Goal: Download file/media

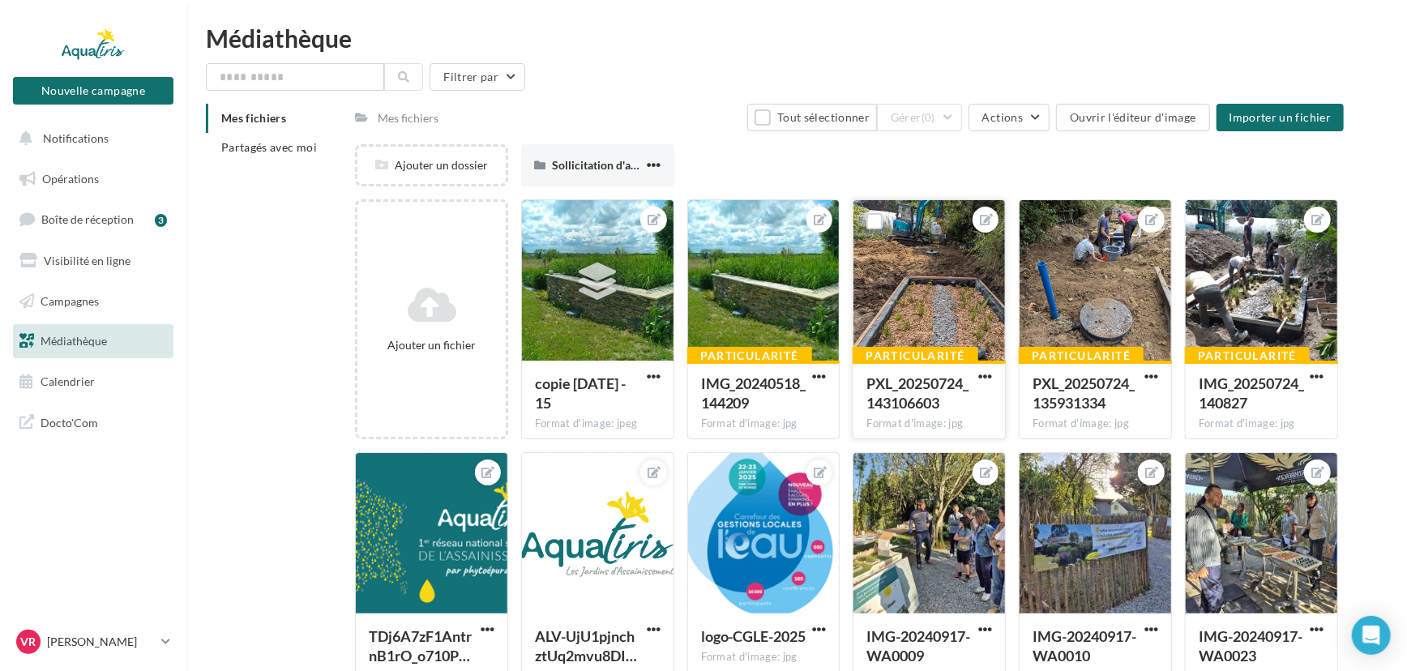
click at [904, 282] on div at bounding box center [929, 281] width 152 height 162
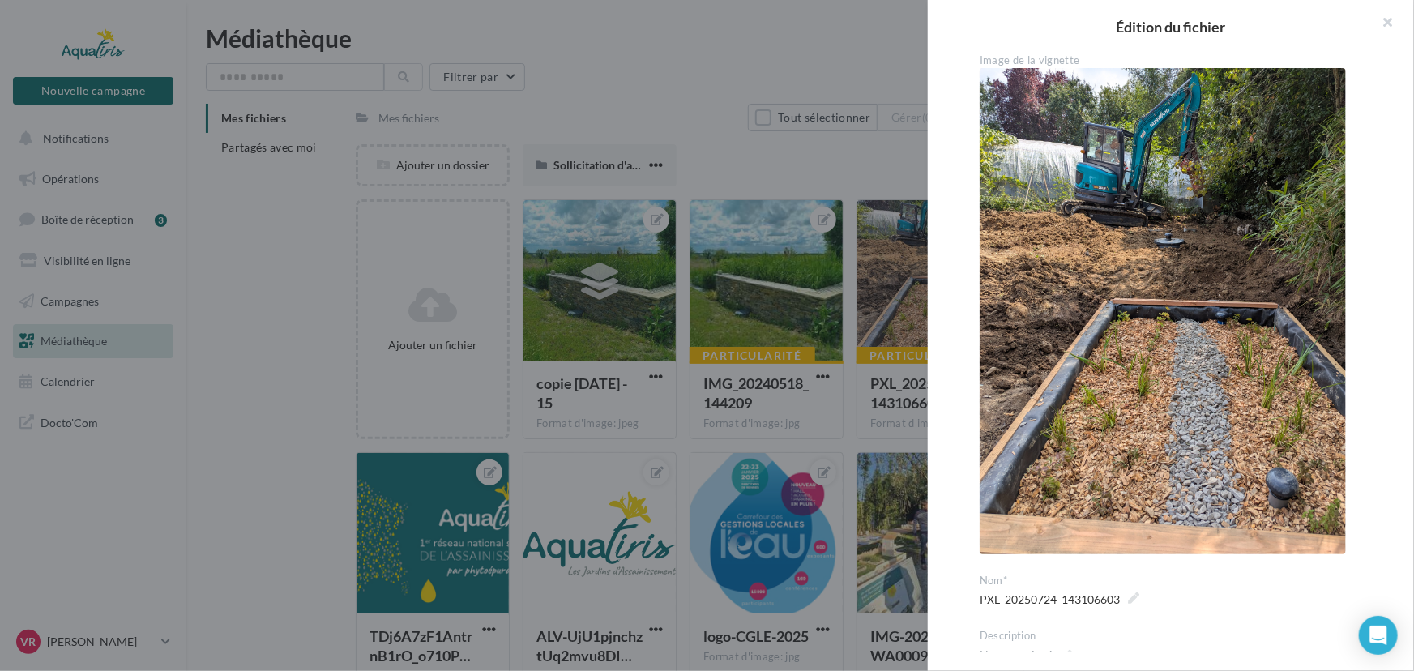
click at [882, 182] on div at bounding box center [707, 335] width 1414 height 671
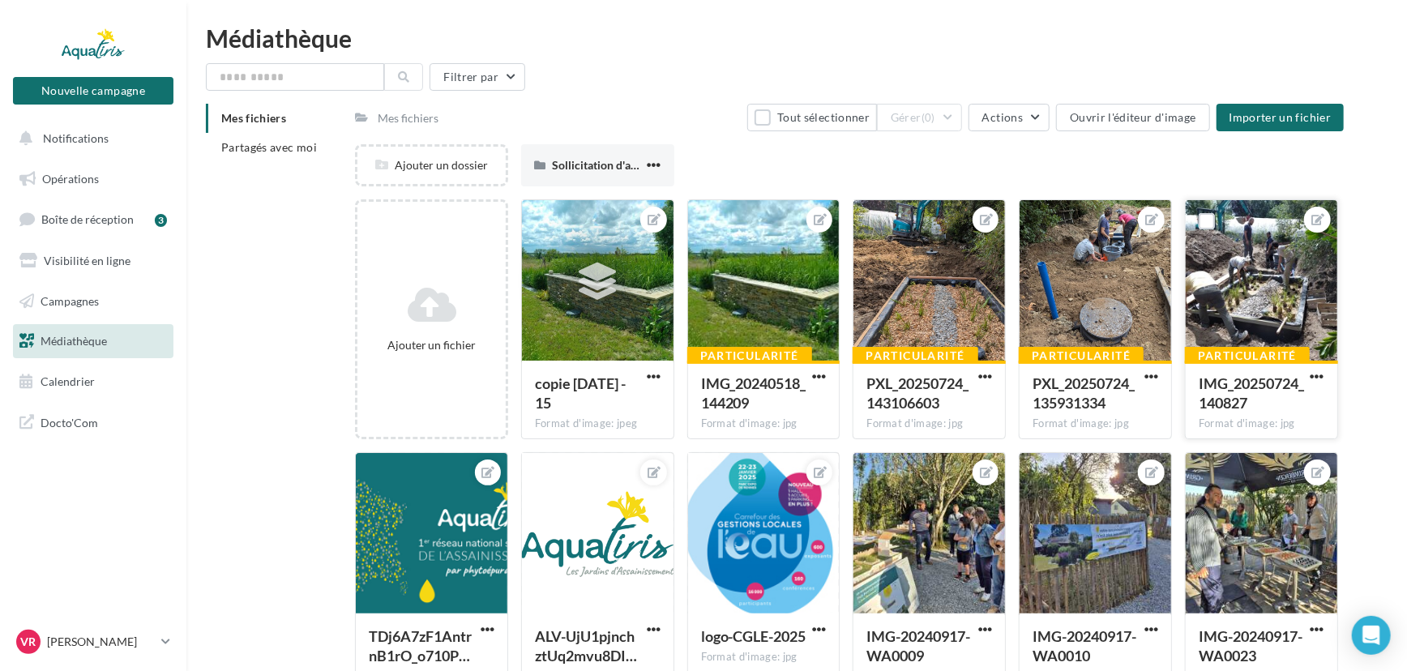
click at [1269, 273] on div at bounding box center [1262, 281] width 152 height 162
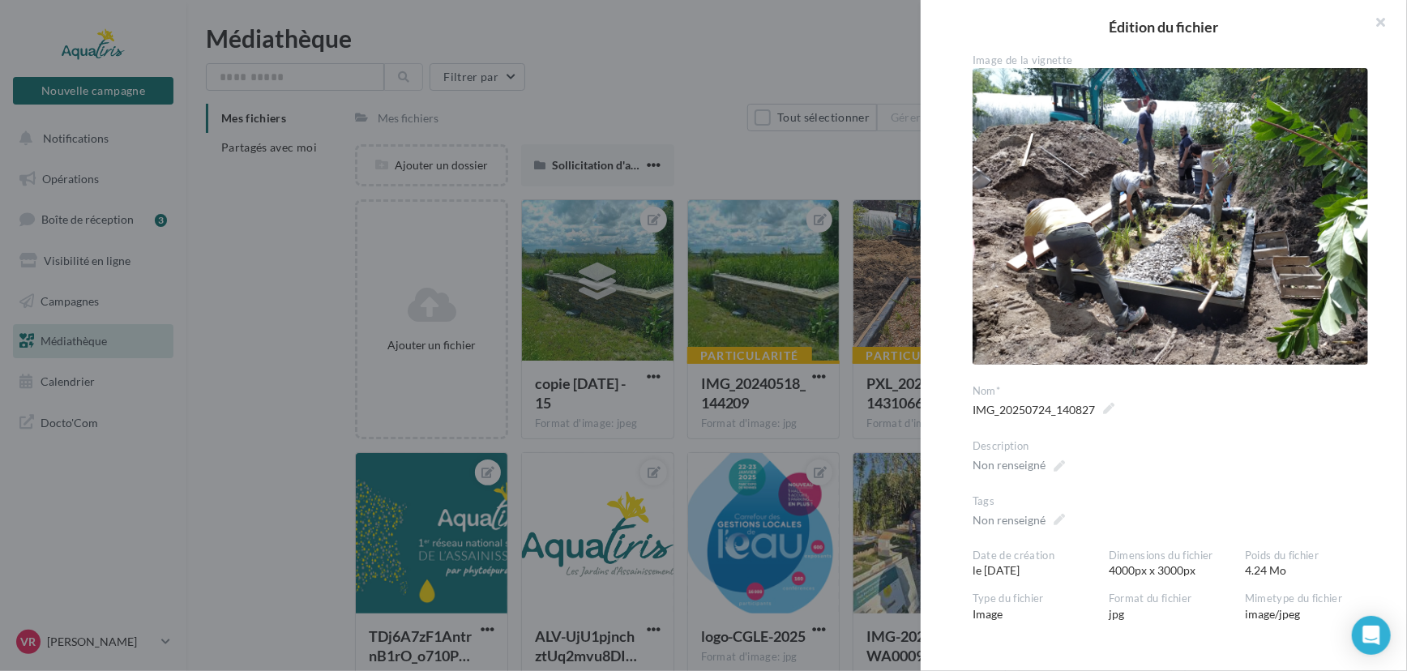
click at [849, 167] on div at bounding box center [703, 335] width 1407 height 671
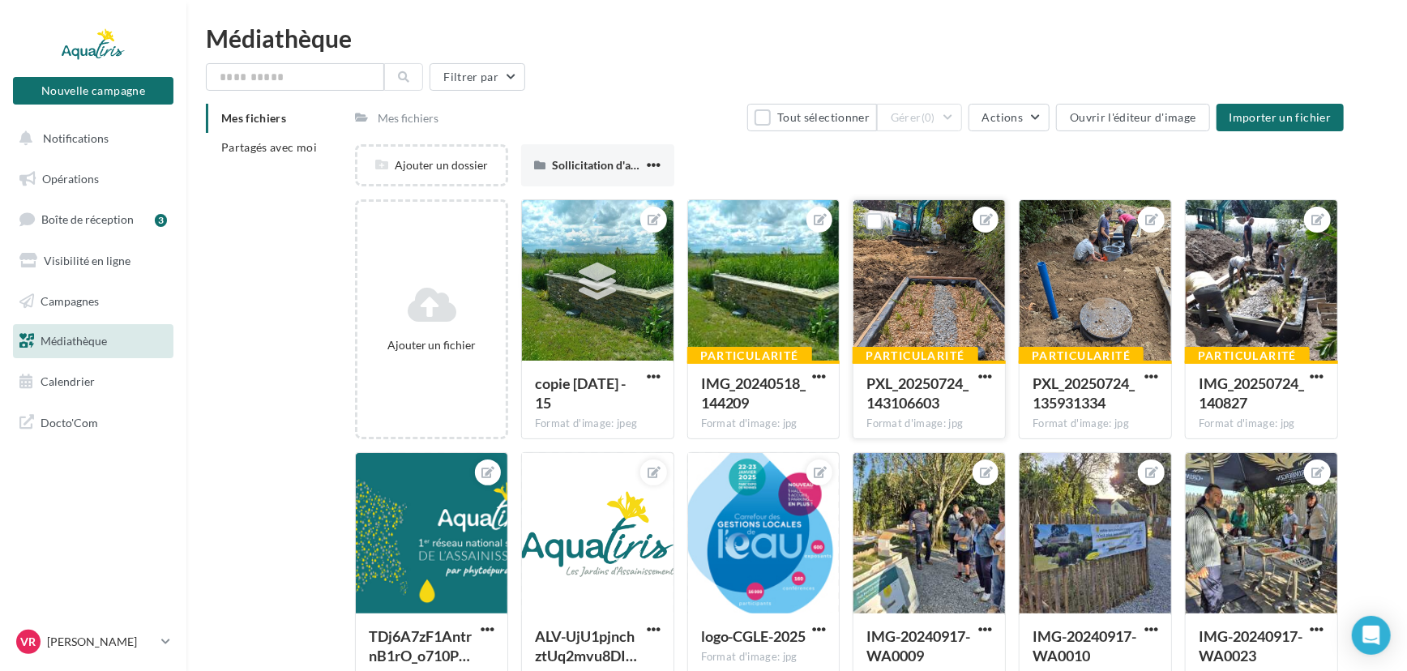
click at [911, 295] on div at bounding box center [929, 281] width 152 height 162
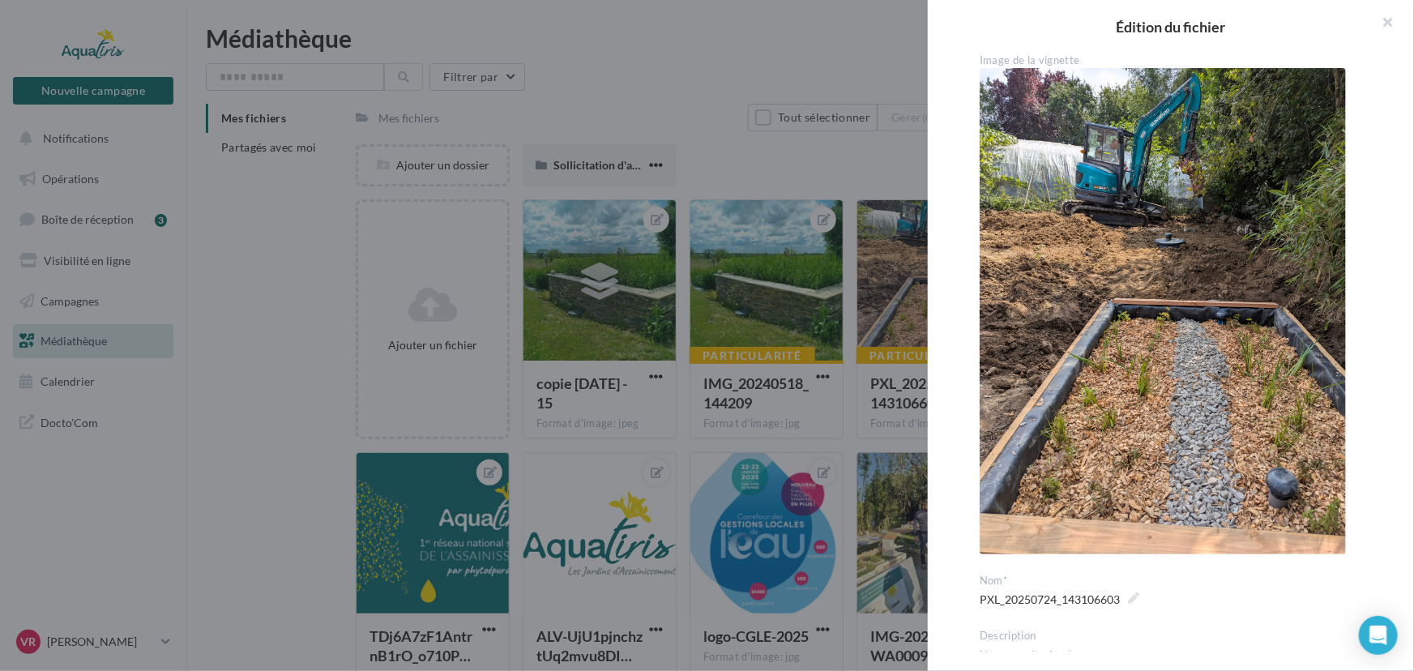
click at [865, 163] on div at bounding box center [707, 335] width 1414 height 671
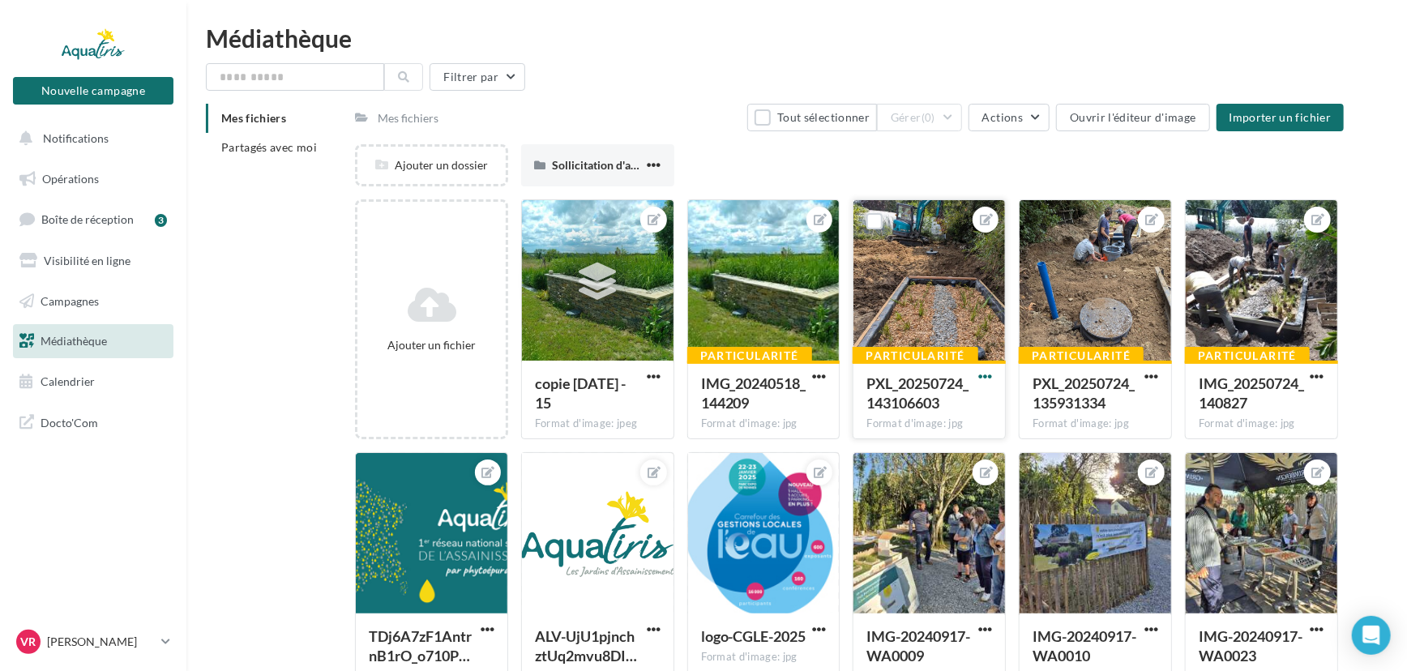
click at [984, 378] on span "button" at bounding box center [985, 377] width 14 height 14
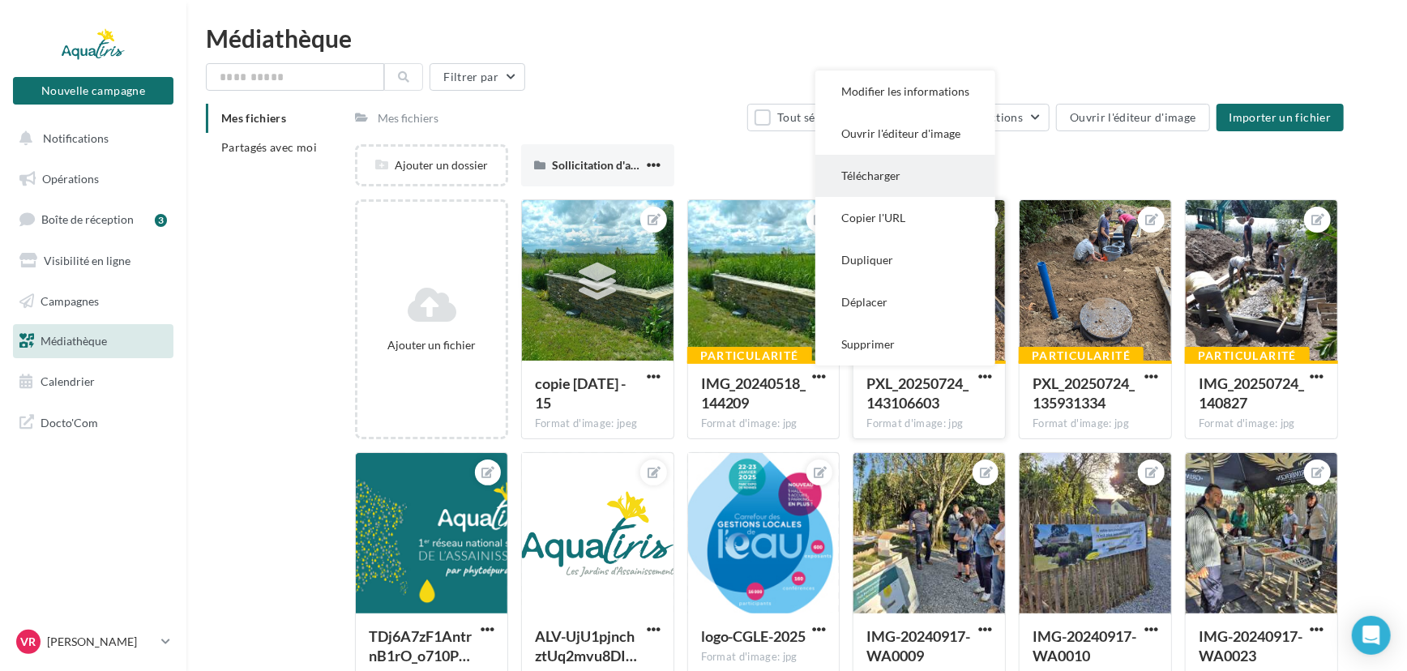
click at [921, 168] on button "Télécharger" at bounding box center [905, 176] width 180 height 42
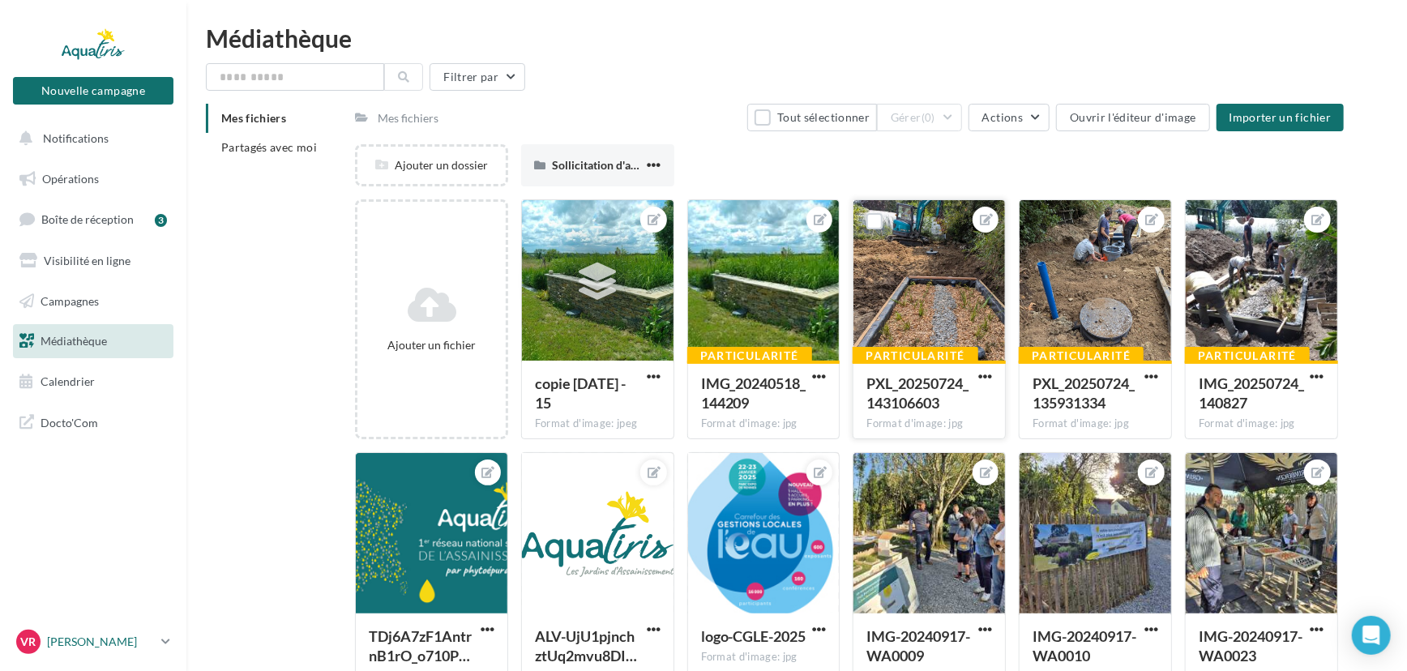
click at [159, 643] on link "[PERSON_NAME] ROLAND [EMAIL_ADDRESS][PERSON_NAME][DOMAIN_NAME]" at bounding box center [93, 641] width 160 height 31
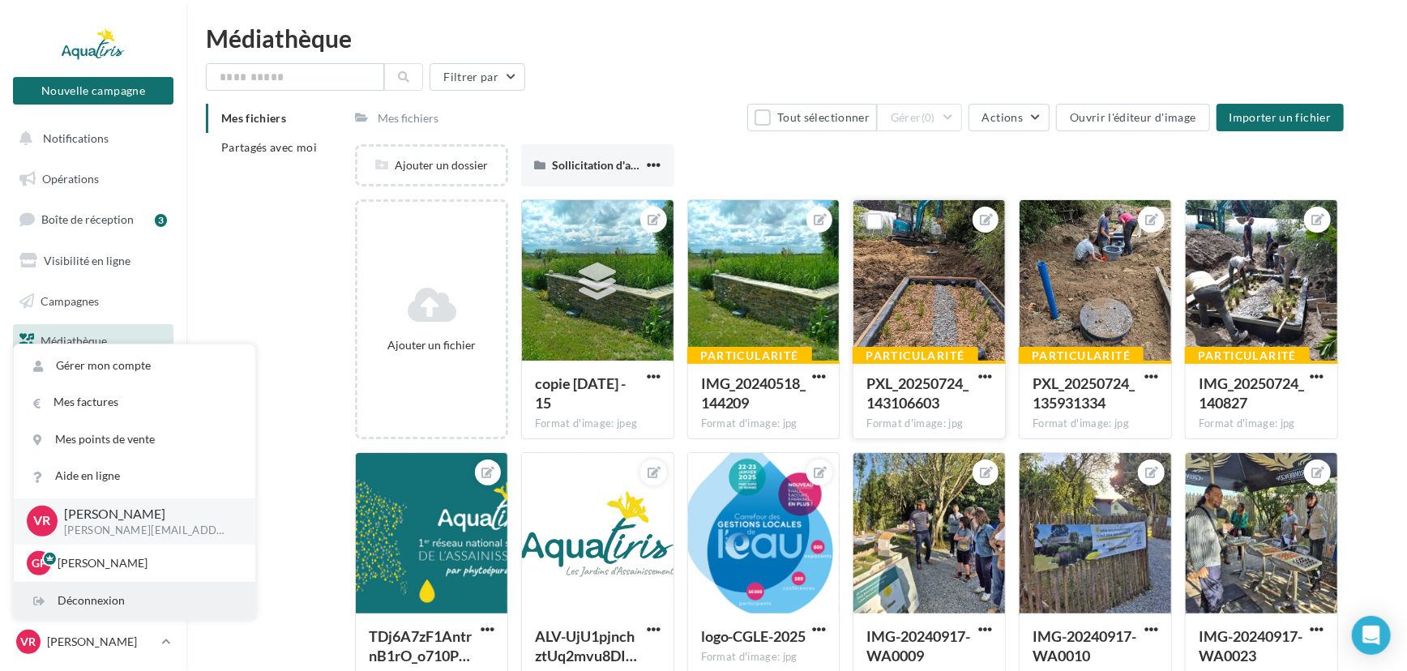
click at [156, 609] on div "Déconnexion" at bounding box center [135, 601] width 242 height 36
